Goal: Task Accomplishment & Management: Complete application form

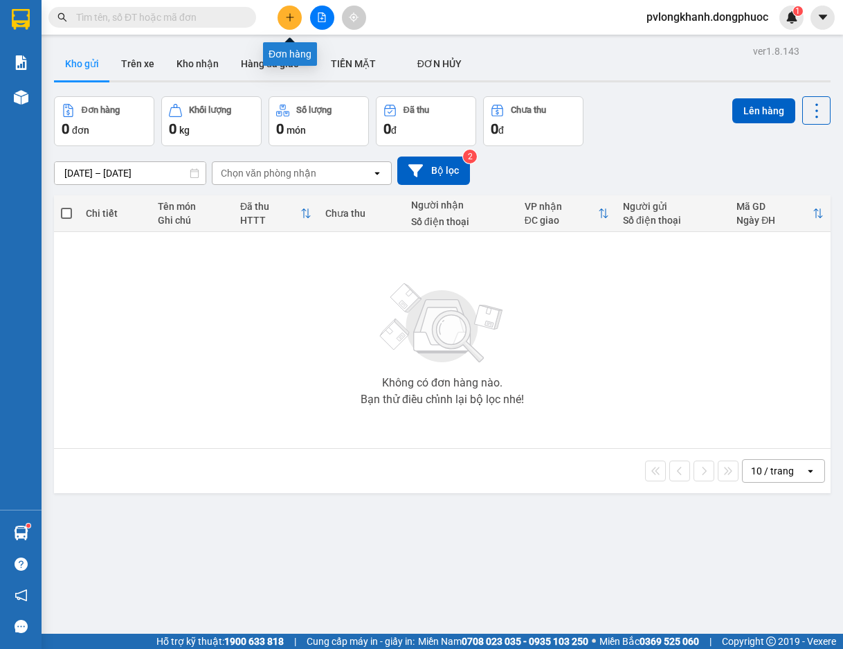
click at [281, 26] on button at bounding box center [290, 18] width 24 height 24
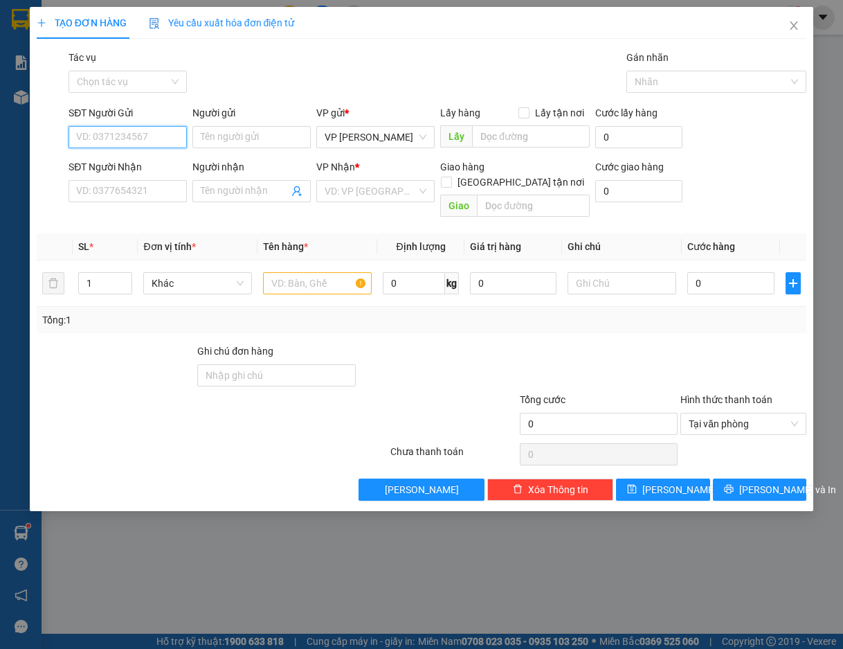
click at [144, 138] on input "SĐT Người Gửi" at bounding box center [128, 137] width 118 height 22
click at [788, 30] on icon "close" at bounding box center [793, 25] width 11 height 11
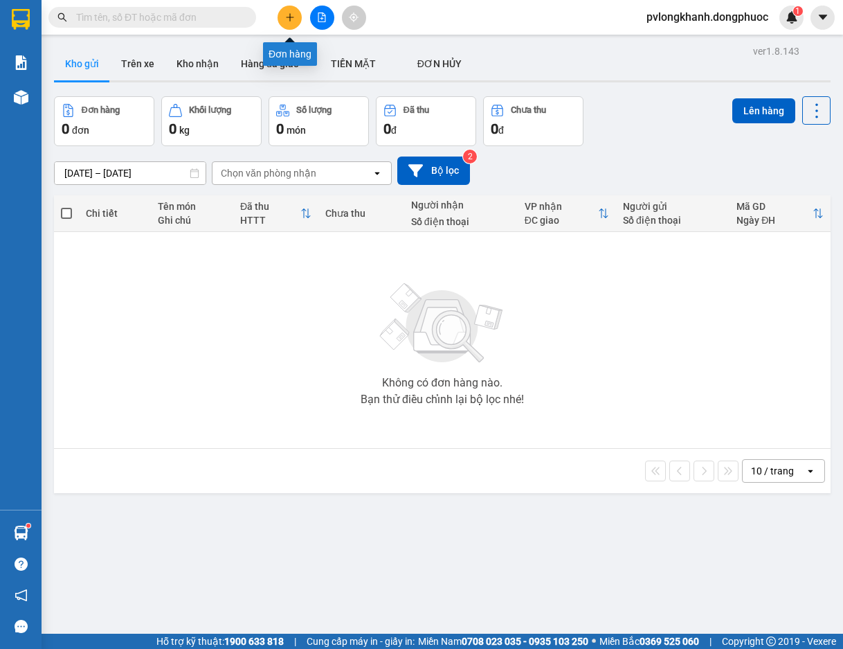
click at [287, 19] on icon "plus" at bounding box center [290, 17] width 10 height 10
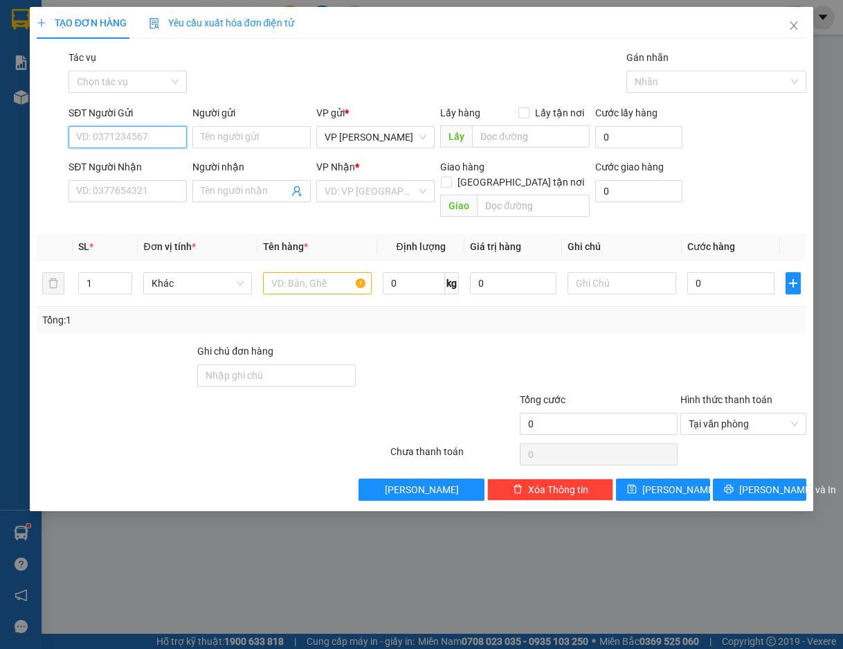
click at [152, 141] on input "SĐT Người Gửi" at bounding box center [128, 137] width 118 height 22
click at [151, 140] on input "SĐT Người Gửi" at bounding box center [128, 137] width 118 height 22
click at [223, 88] on div "Gói vận chuyển * Tiêu chuẩn Tác vụ Chọn tác vụ Gán nhãn Nhãn" at bounding box center [437, 74] width 743 height 48
click at [140, 136] on input "SĐT Người Gửi" at bounding box center [128, 137] width 118 height 22
click at [154, 168] on div "0563284334 - xiec" at bounding box center [128, 164] width 102 height 15
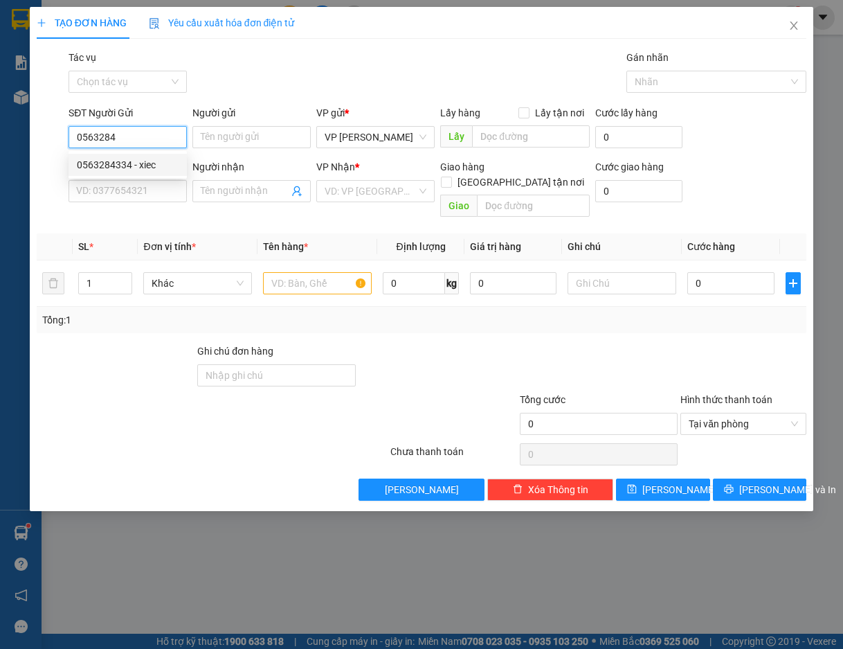
type input "0563284334"
type input "xiec"
type input "0377313051"
type input "dat"
type input "KDB"
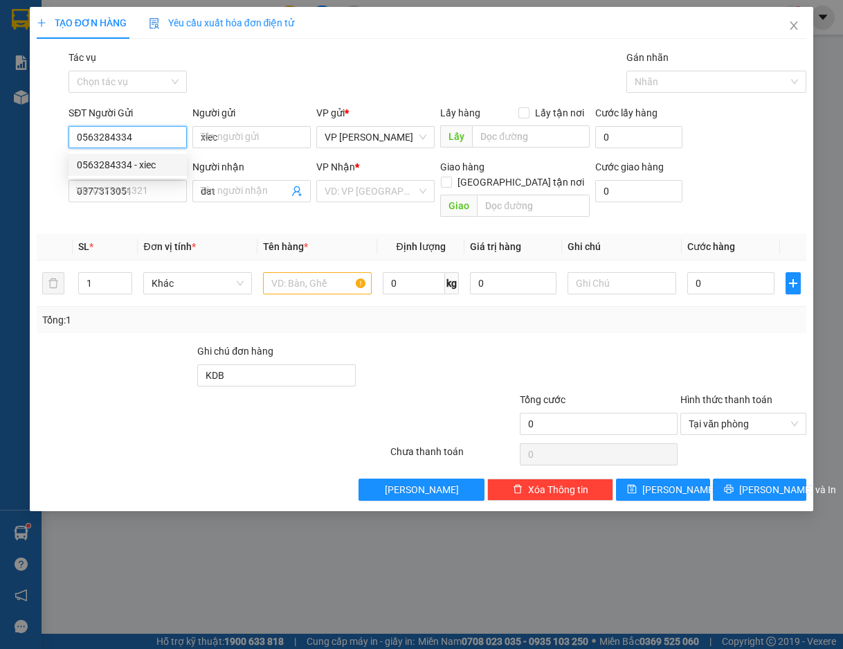
type input "70.000"
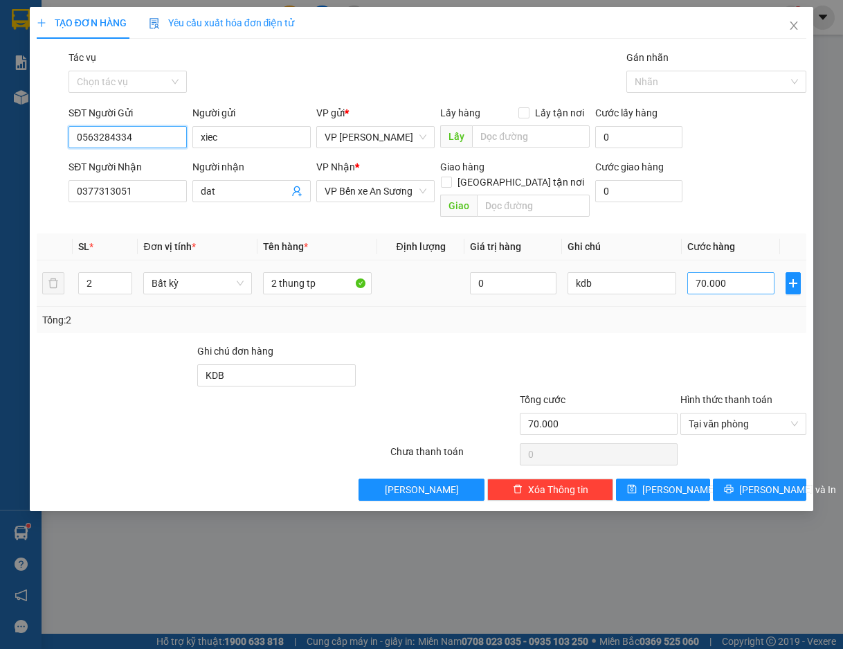
type input "0563284334"
click at [734, 272] on input "70.000" at bounding box center [730, 283] width 87 height 22
type input "0"
type input "05"
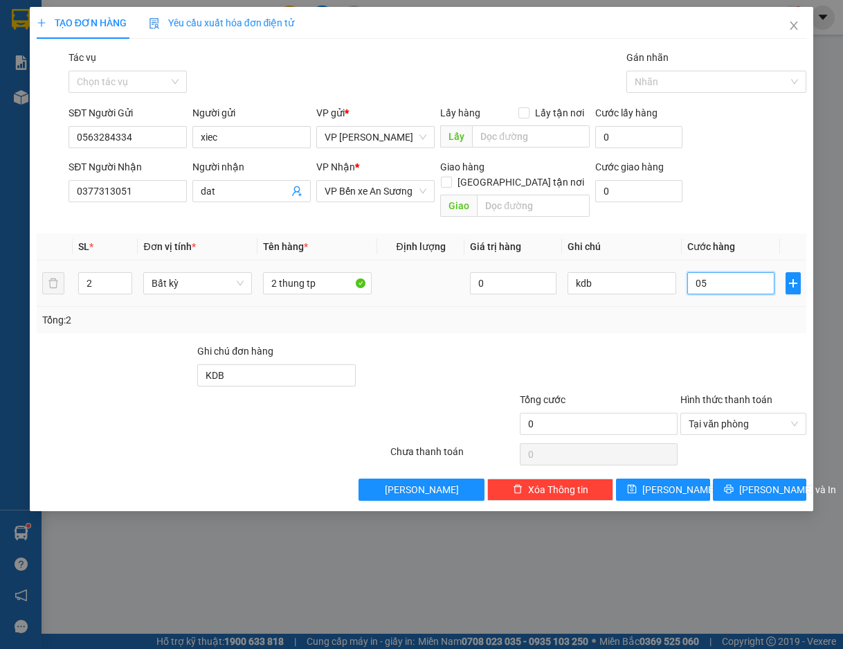
type input "50"
click at [724, 272] on input "050" at bounding box center [730, 283] width 87 height 22
type input "05"
type input "5"
type input "0"
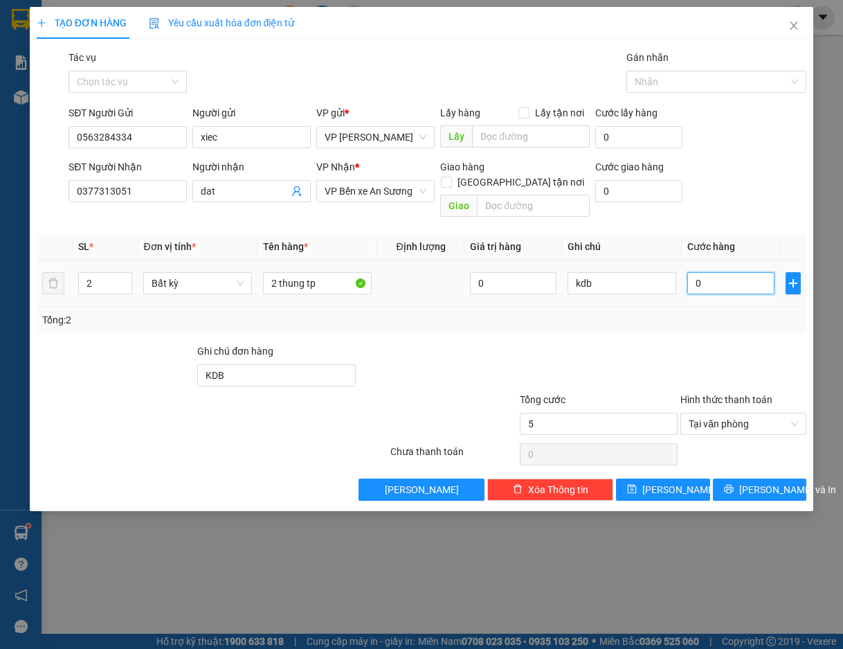
type input "0"
type input "3"
type input "03"
type input "30"
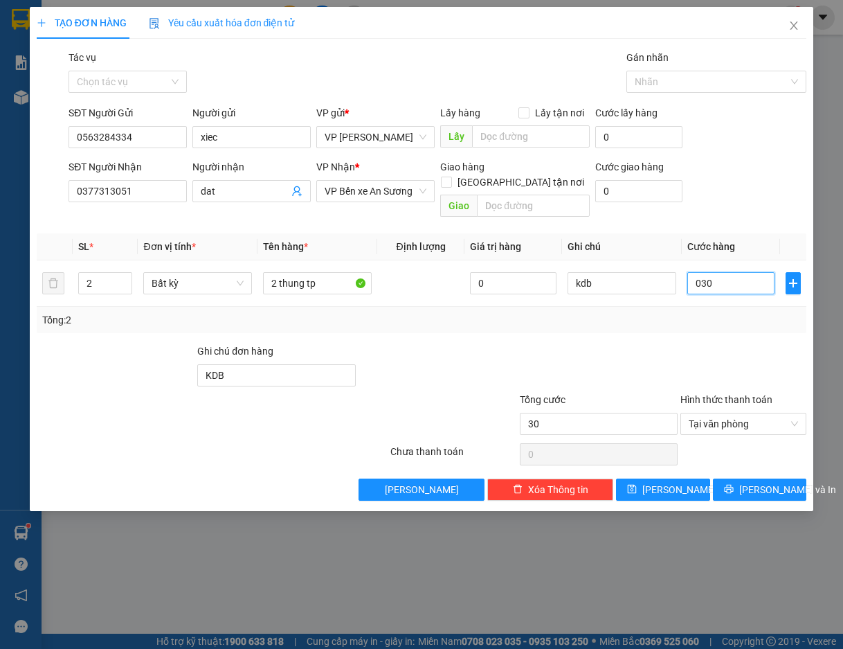
type input "030"
type input "30.000"
click at [725, 343] on div at bounding box center [743, 367] width 129 height 48
click at [121, 275] on span "up" at bounding box center [124, 279] width 8 height 8
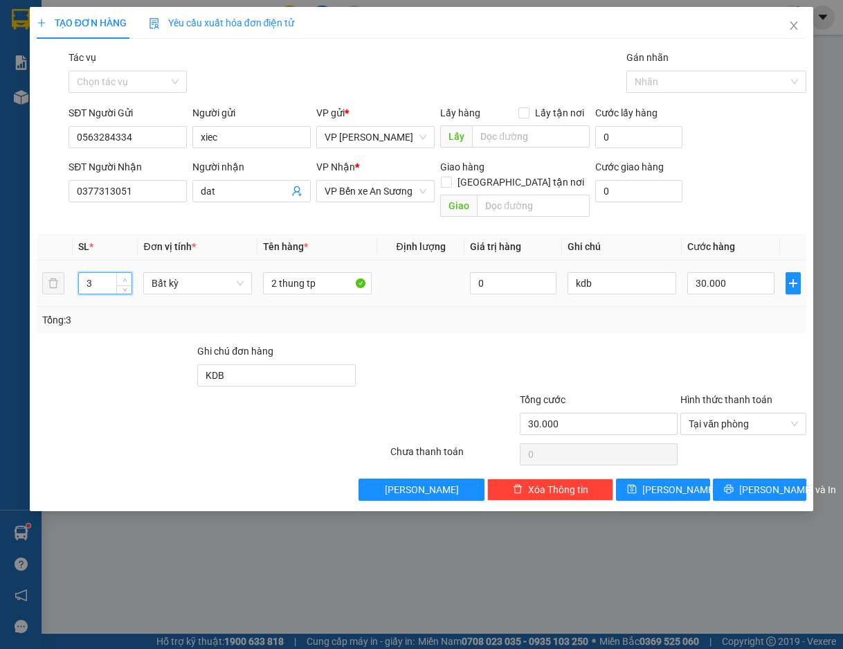
click at [124, 278] on icon "up" at bounding box center [125, 280] width 5 height 5
click at [124, 273] on span "Increase Value" at bounding box center [123, 279] width 15 height 12
click at [124, 284] on span "down" at bounding box center [124, 288] width 8 height 8
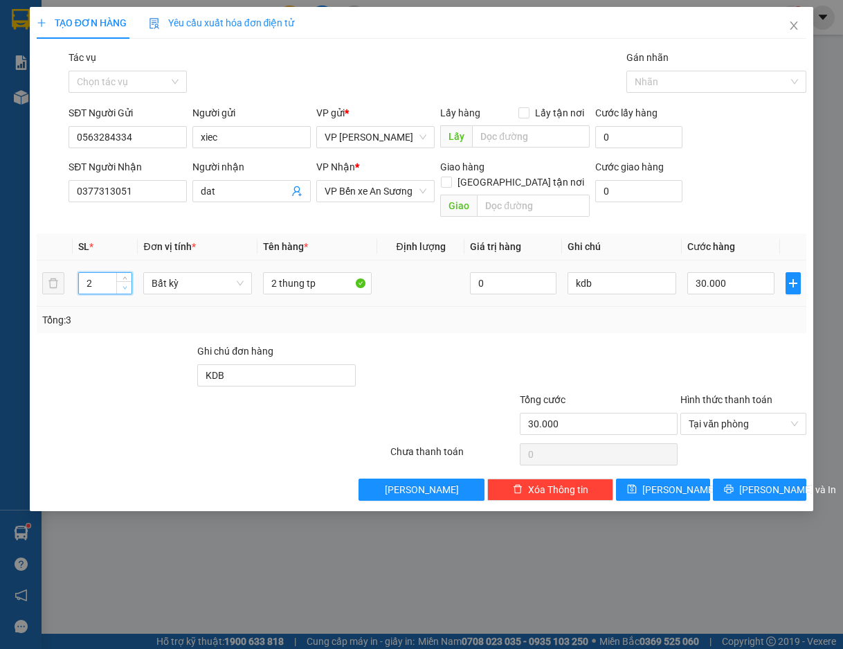
click at [124, 284] on span "down" at bounding box center [124, 288] width 8 height 8
type input "1"
click at [124, 284] on span "down" at bounding box center [124, 288] width 8 height 8
click at [280, 272] on input "2 thung tp" at bounding box center [317, 283] width 109 height 22
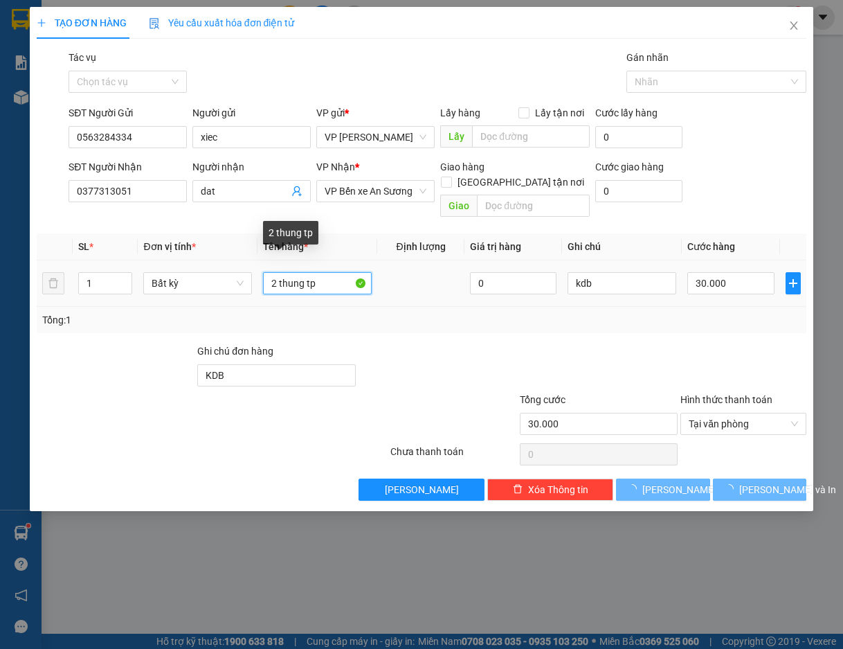
type input "0"
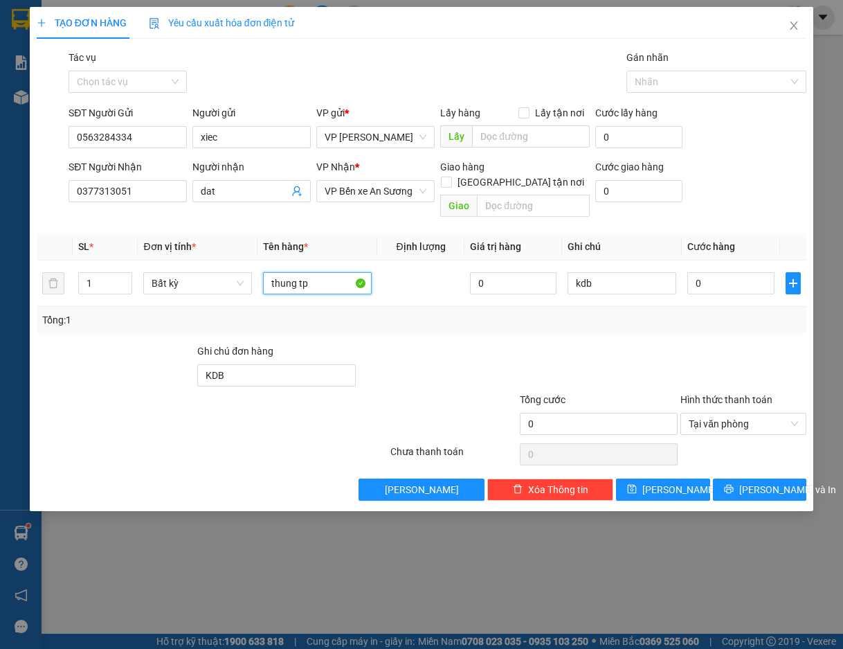
type input "thung tp"
click at [424, 317] on div "Tổng: 1" at bounding box center [422, 320] width 770 height 26
click at [694, 272] on input "0" at bounding box center [730, 283] width 87 height 22
type input "3"
type input "30"
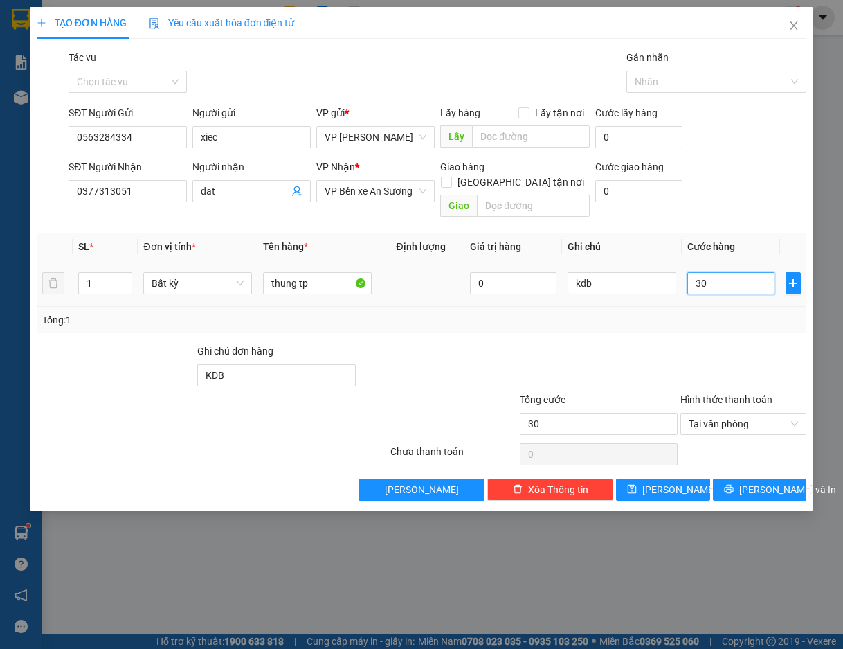
type input "30"
type input "30.000"
click at [758, 156] on form "SĐT Người Gửi 0563284334 Người gửi xiec VP gửi * VP [PERSON_NAME] Lấy hàng Lấy …" at bounding box center [422, 164] width 770 height 118
click at [680, 312] on div "Tổng: 1" at bounding box center [422, 320] width 770 height 26
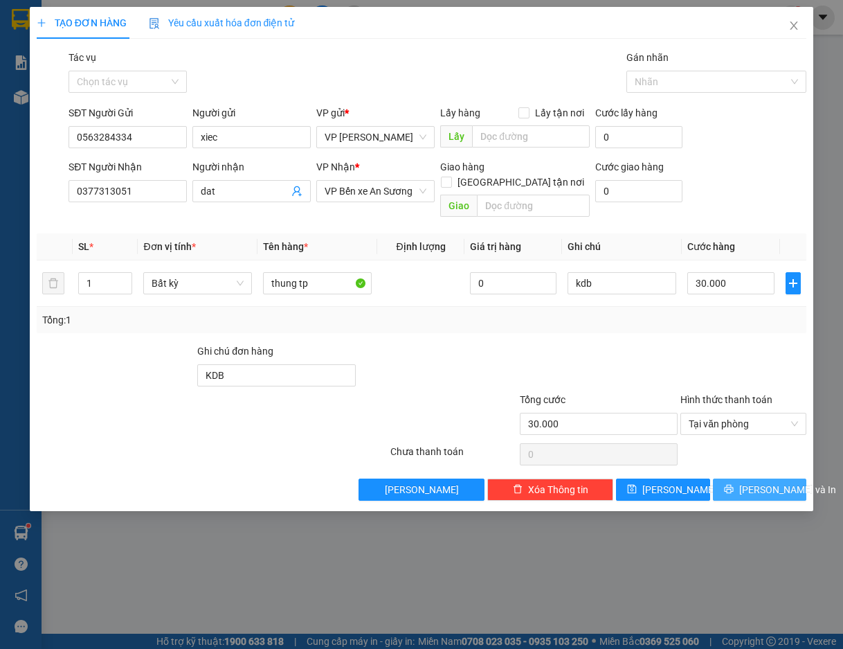
click at [765, 482] on span "[PERSON_NAME] và In" at bounding box center [787, 489] width 97 height 15
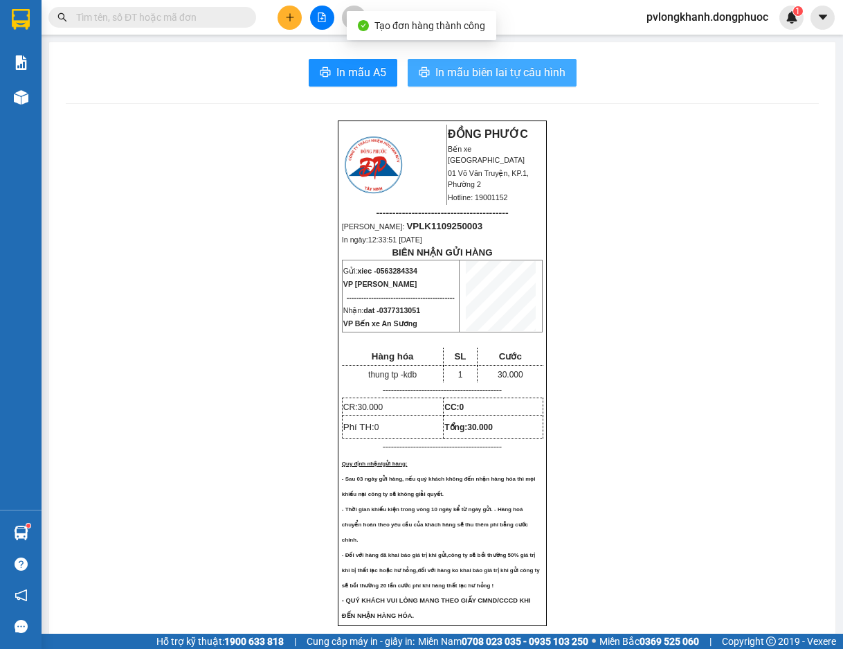
click at [517, 82] on button "In mẫu biên lai tự cấu hình" at bounding box center [492, 73] width 169 height 28
